Goal: Check status: Check status

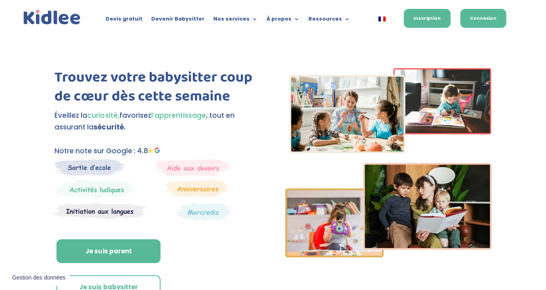
click at [480, 23] on link "Connexion" at bounding box center [483, 18] width 46 height 19
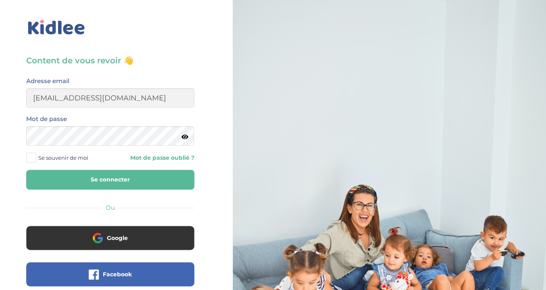
click at [171, 185] on button "Se connecter" at bounding box center [110, 180] width 168 height 20
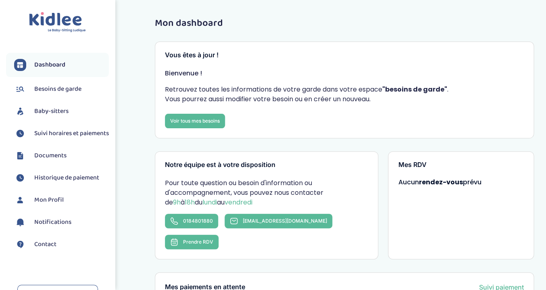
click at [51, 135] on span "Suivi horaires et paiements" at bounding box center [71, 134] width 75 height 10
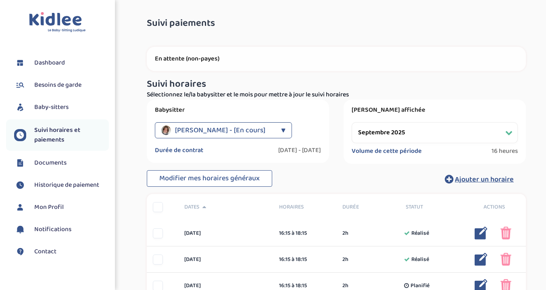
select select "septembre 2025"
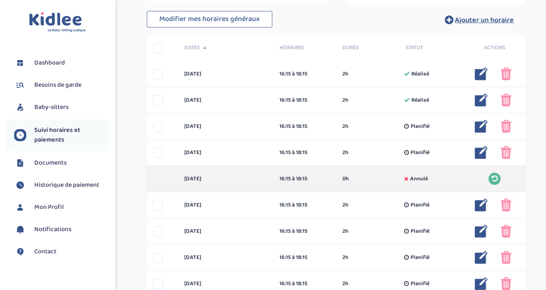
scroll to position [160, 0]
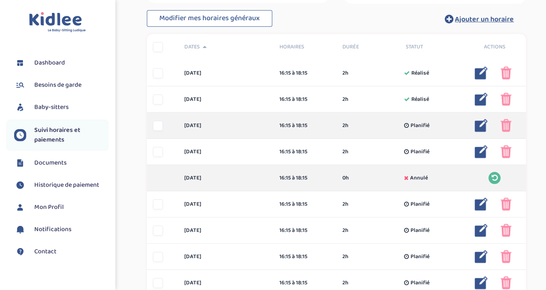
click at [511, 124] on div at bounding box center [528, 125] width 56 height 13
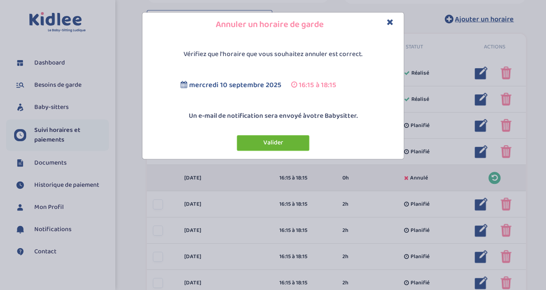
click at [282, 142] on button "Valider" at bounding box center [273, 143] width 73 height 16
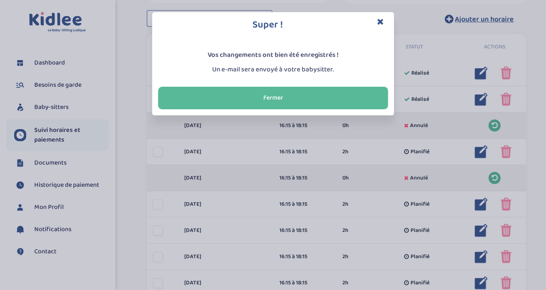
click at [383, 24] on icon "Close" at bounding box center [380, 21] width 7 height 8
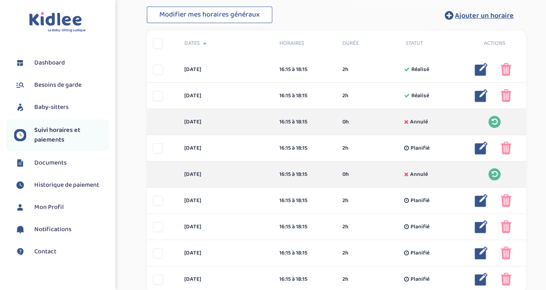
scroll to position [167, 0]
